Goal: Information Seeking & Learning: Understand process/instructions

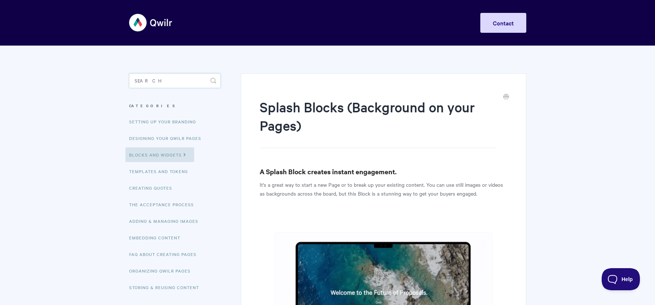
click at [156, 83] on input "Search" at bounding box center [175, 80] width 92 height 15
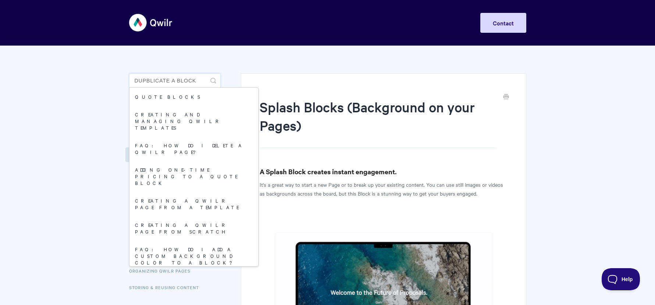
type input "dupblicate a block"
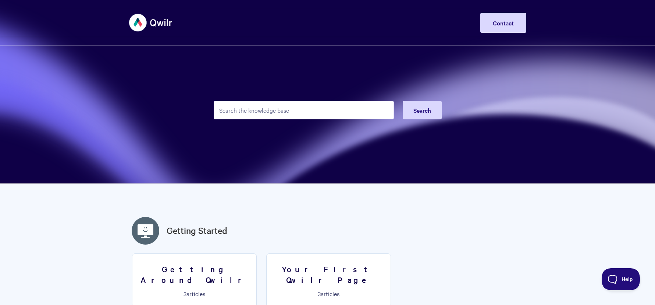
click at [264, 109] on input "Search the knowledge base" at bounding box center [304, 110] width 180 height 18
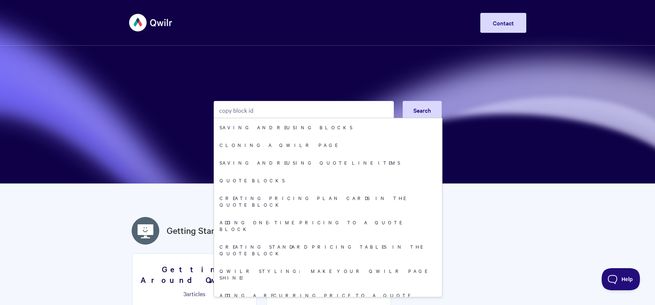
type input "copy block id"
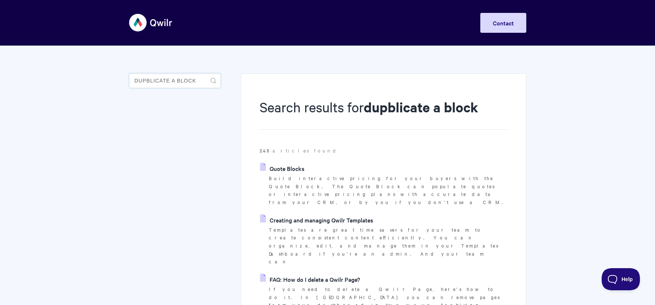
click at [155, 82] on input "dupblicate a block" at bounding box center [175, 80] width 92 height 15
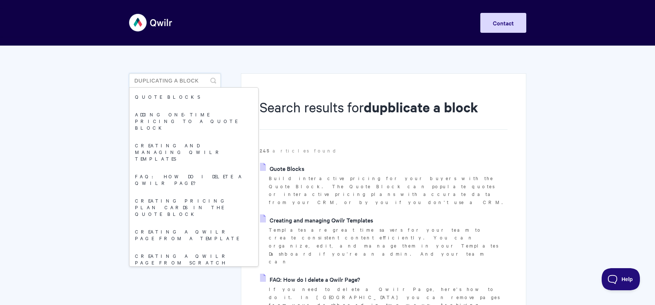
type input "duplicating a block"
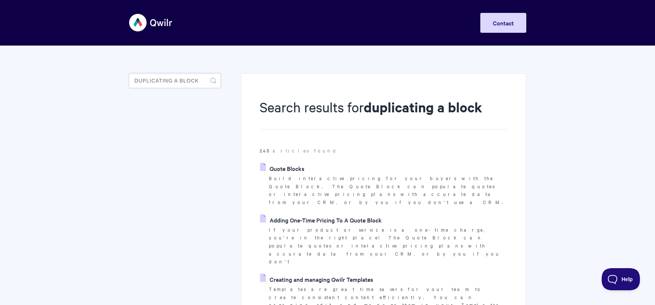
click at [139, 77] on input "duplicating a block" at bounding box center [175, 80] width 92 height 15
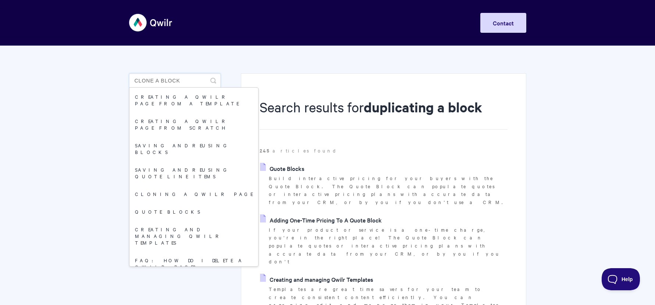
type input "clone a block"
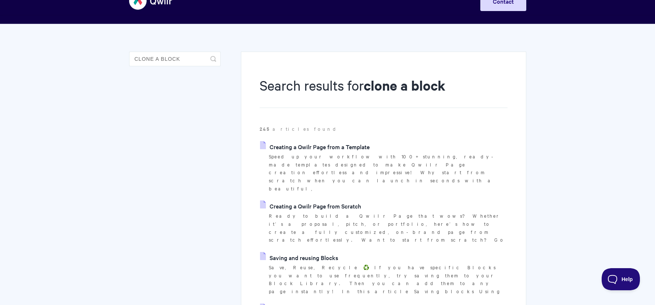
scroll to position [21, 0]
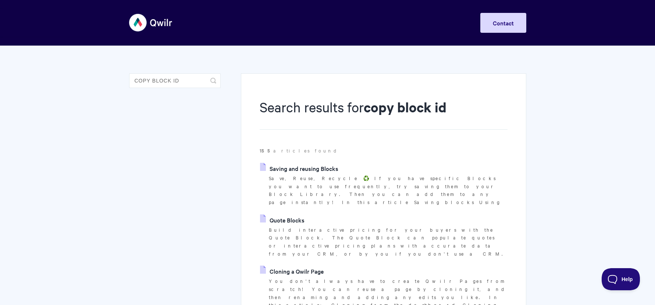
click at [288, 168] on link "Saving and reusing Blocks" at bounding box center [299, 168] width 78 height 11
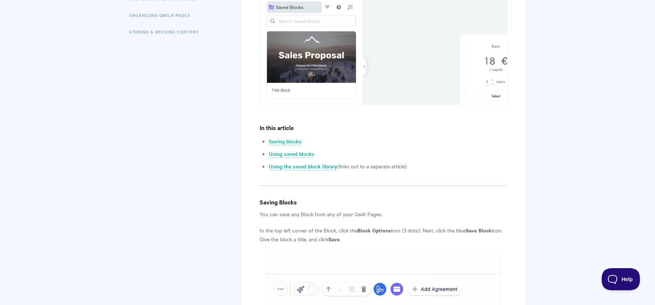
scroll to position [263, 0]
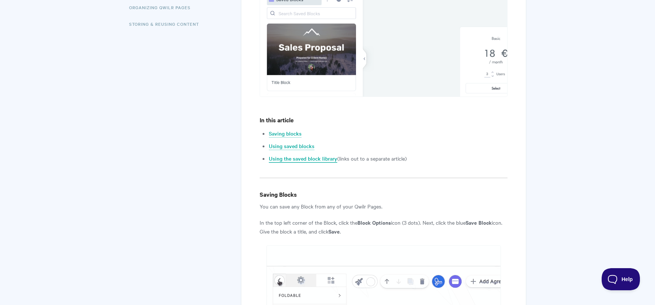
click at [319, 159] on link "Using the saved block library" at bounding box center [303, 159] width 68 height 8
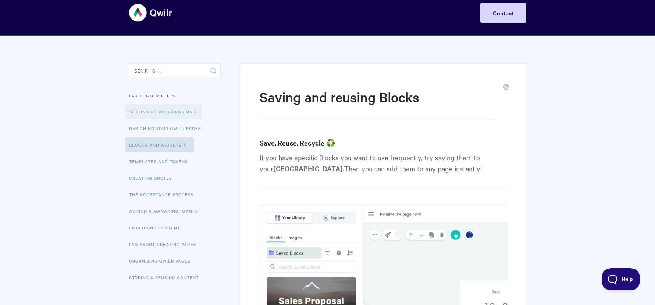
scroll to position [11, 0]
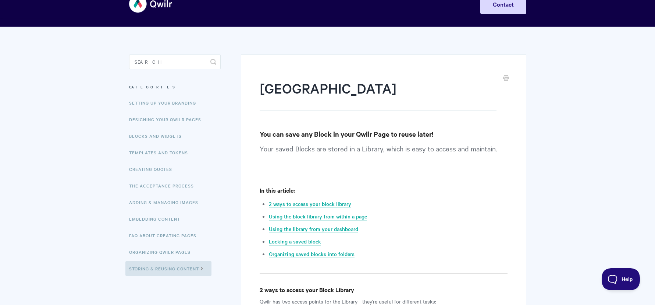
scroll to position [17, 0]
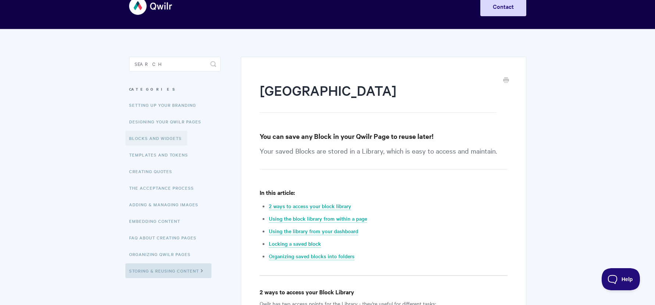
click at [156, 138] on link "Blocks and Widgets" at bounding box center [156, 138] width 62 height 15
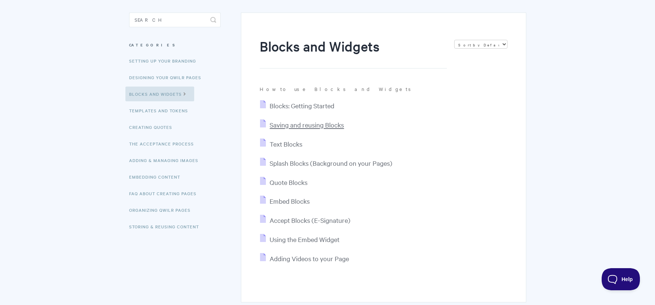
scroll to position [54, 0]
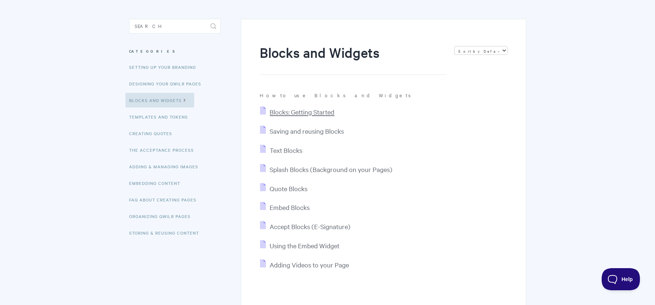
click at [298, 111] on span "Blocks: Getting Started" at bounding box center [302, 111] width 65 height 8
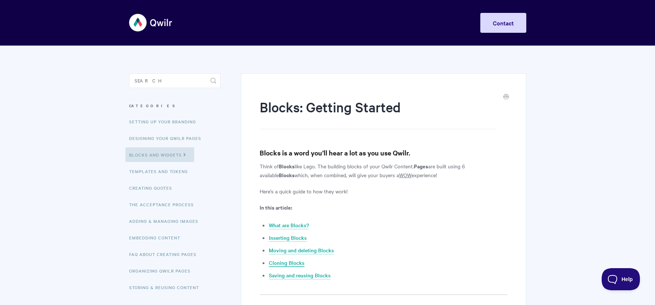
click at [285, 263] on link "Cloning Blocks" at bounding box center [287, 263] width 36 height 8
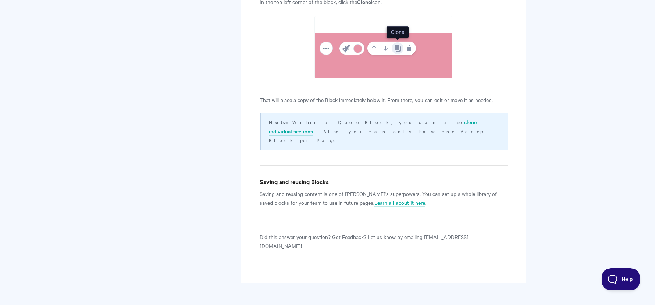
scroll to position [896, 0]
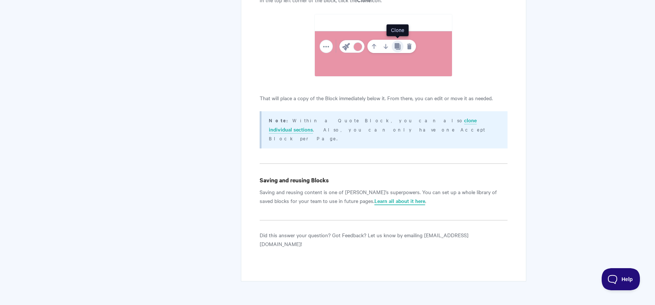
click at [375, 197] on link "Learn all about it here" at bounding box center [400, 201] width 51 height 8
